Goal: Task Accomplishment & Management: Use online tool/utility

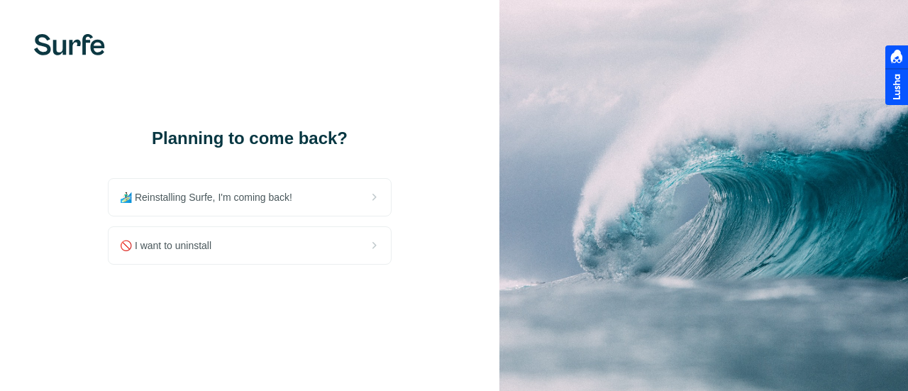
click at [330, 199] on div "🏄🏻‍♂️ Reinstalling Surfe, I'm coming back!" at bounding box center [249, 197] width 282 height 37
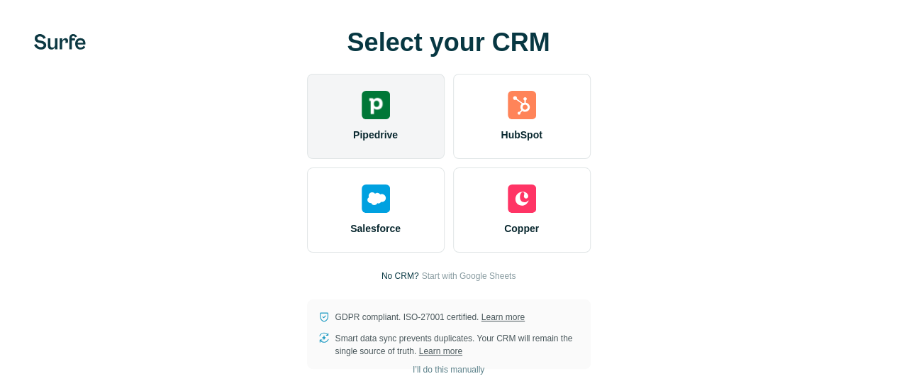
click at [307, 154] on div "Pipedrive" at bounding box center [376, 116] width 138 height 85
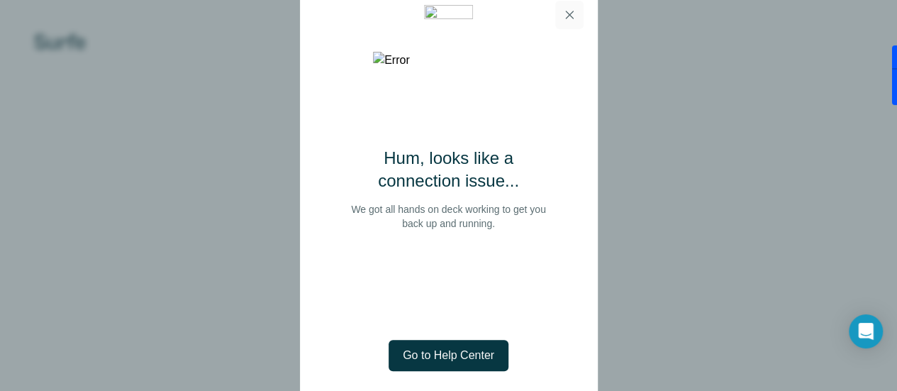
click at [569, 13] on icon "button" at bounding box center [569, 15] width 14 height 14
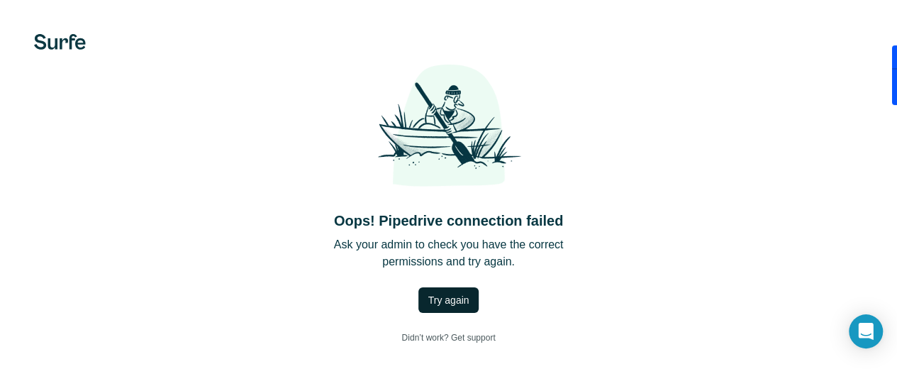
click at [428, 307] on span "Try again" at bounding box center [448, 300] width 41 height 14
